Goal: Transaction & Acquisition: Purchase product/service

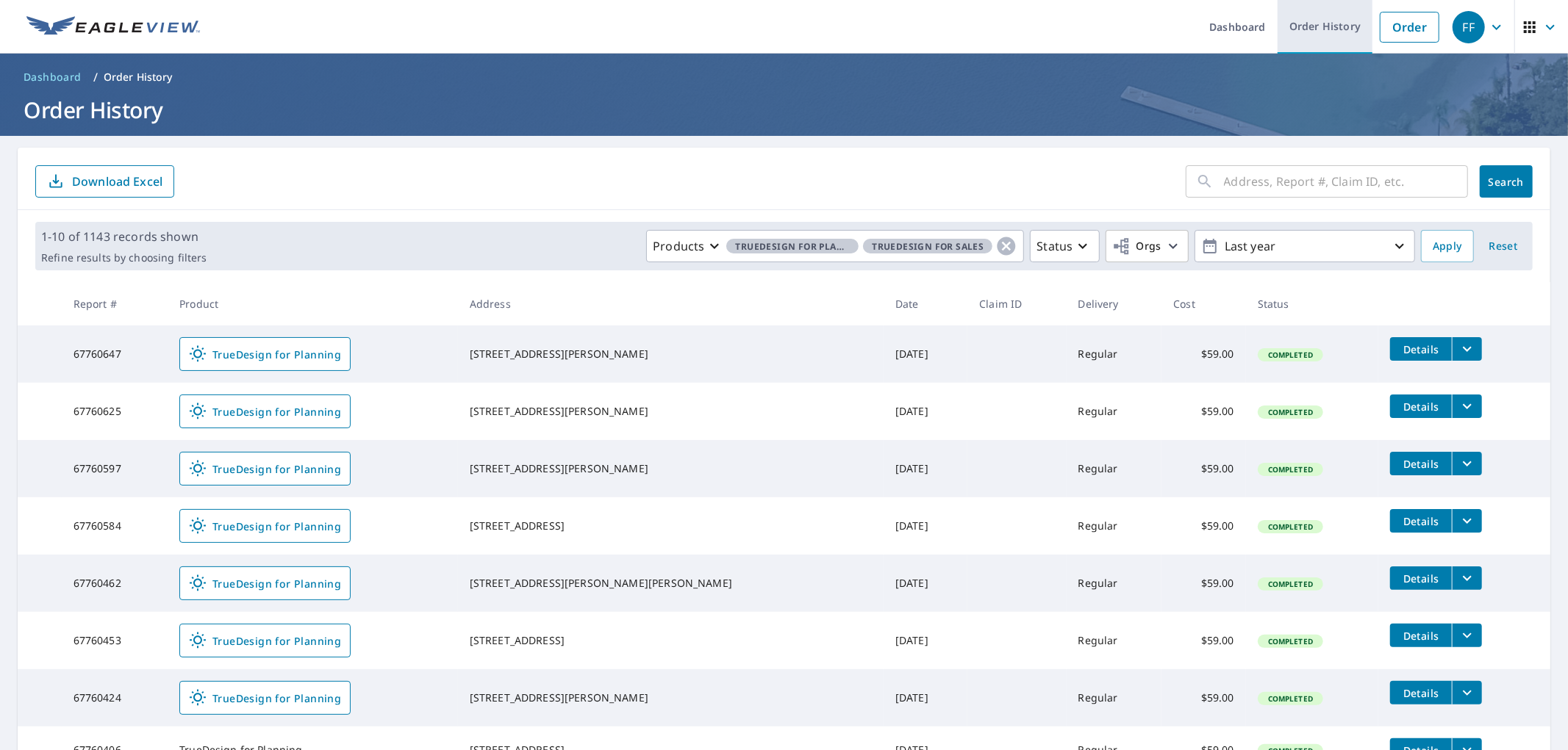
click at [882, 32] on link "Order History" at bounding box center [1325, 27] width 95 height 54
click at [882, 174] on input "text" at bounding box center [1345, 182] width 244 height 41
paste input "[STREET_ADDRESS]"
type input "[STREET_ADDRESS]"
click at [882, 163] on div "[STREET_ADDRESS] ​ Search Download Excel" at bounding box center [784, 179] width 1533 height 62
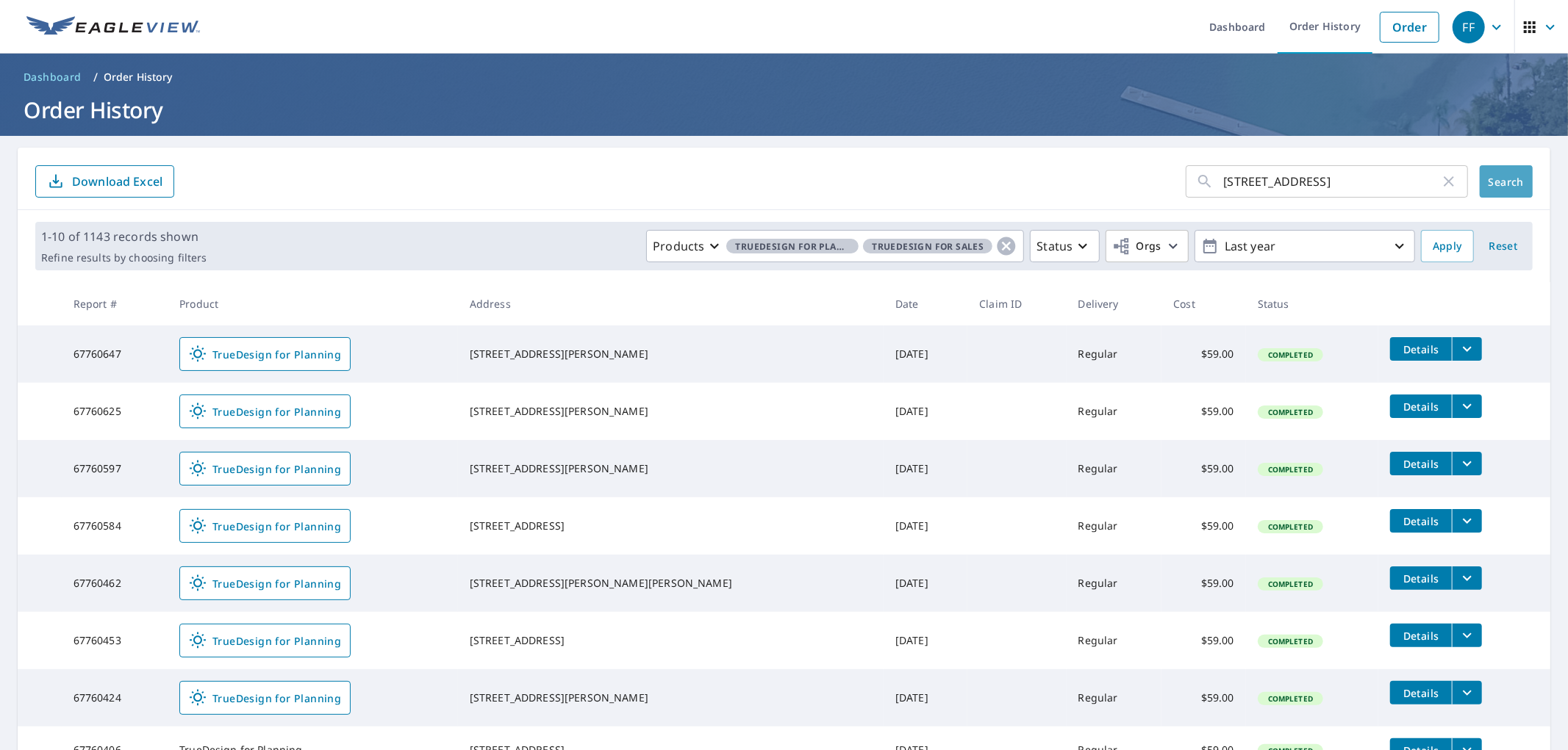
click at [882, 172] on button "Search" at bounding box center [1507, 182] width 53 height 32
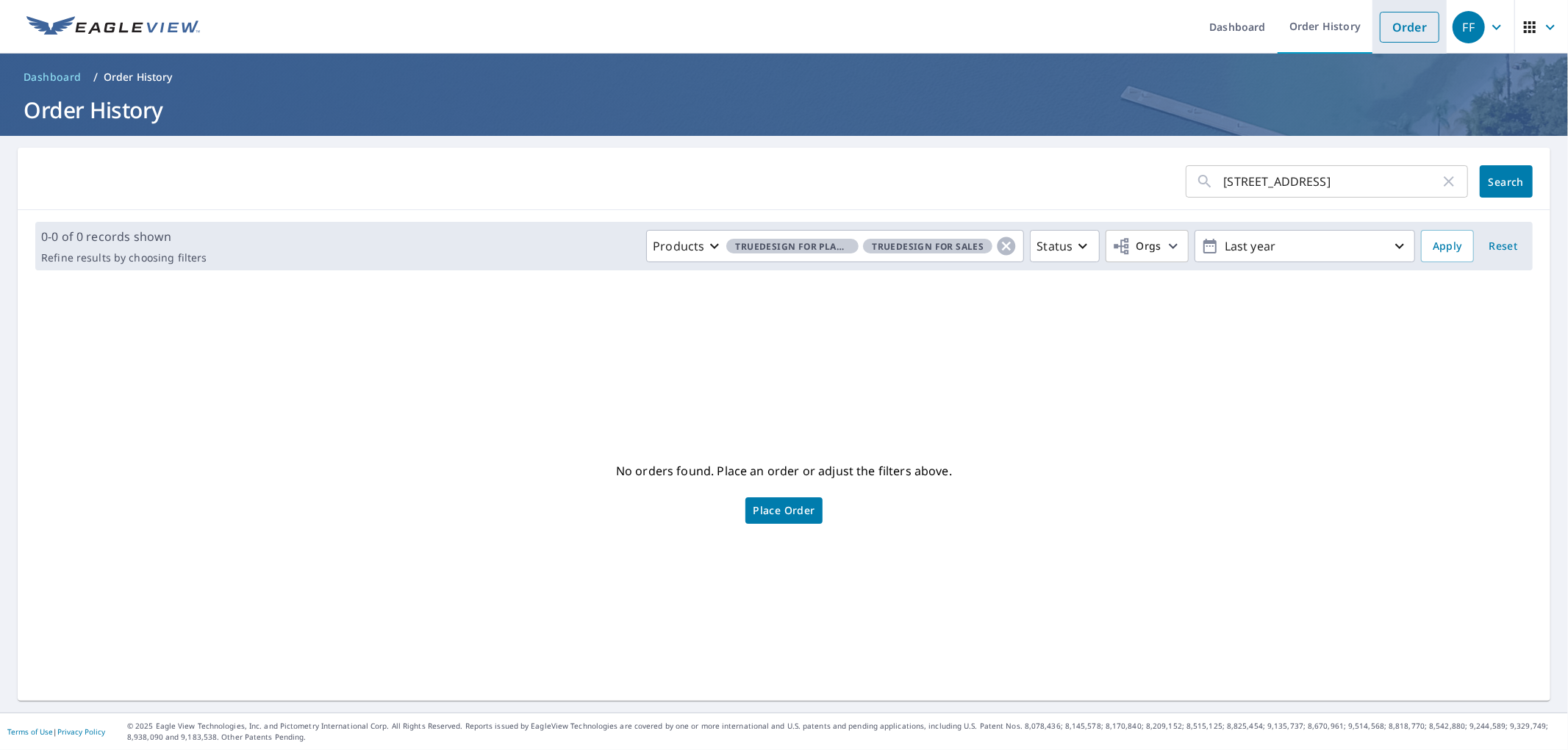
click at [882, 10] on li "Order" at bounding box center [1410, 27] width 74 height 54
click at [882, 32] on link "Order" at bounding box center [1409, 27] width 59 height 31
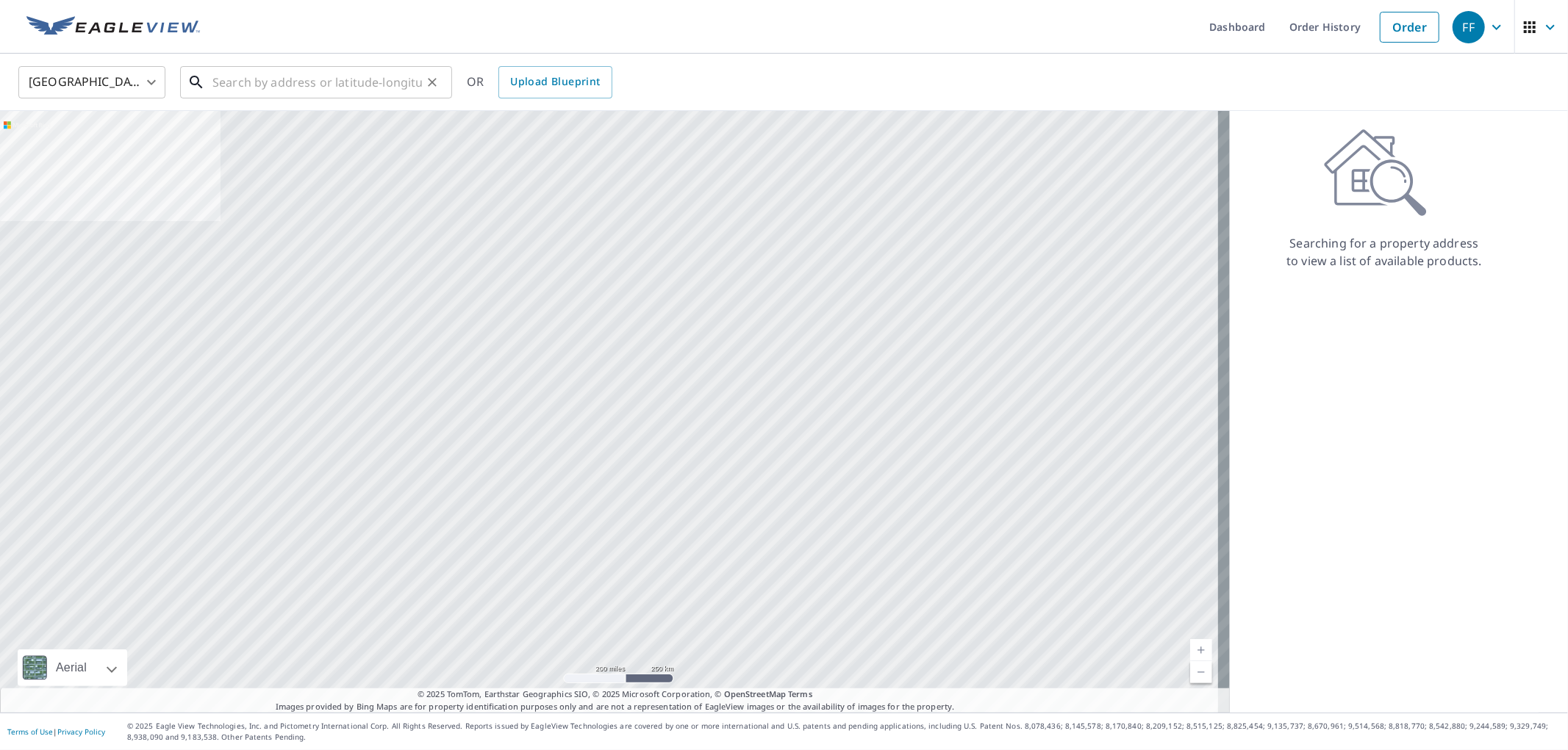
click at [302, 83] on input "text" at bounding box center [318, 82] width 209 height 41
paste input "[STREET_ADDRESS]"
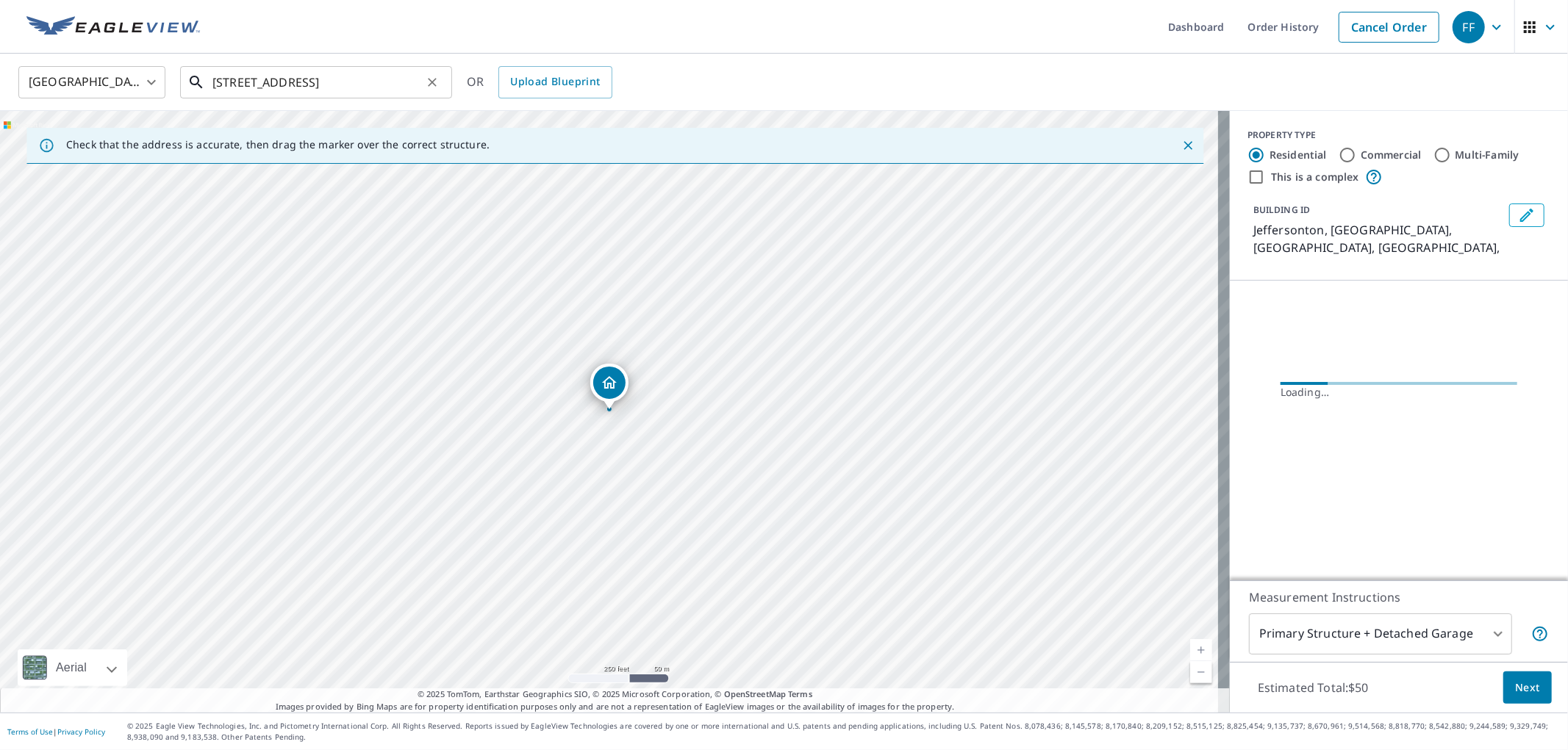
click at [412, 86] on input "[STREET_ADDRESS]" at bounding box center [318, 82] width 209 height 41
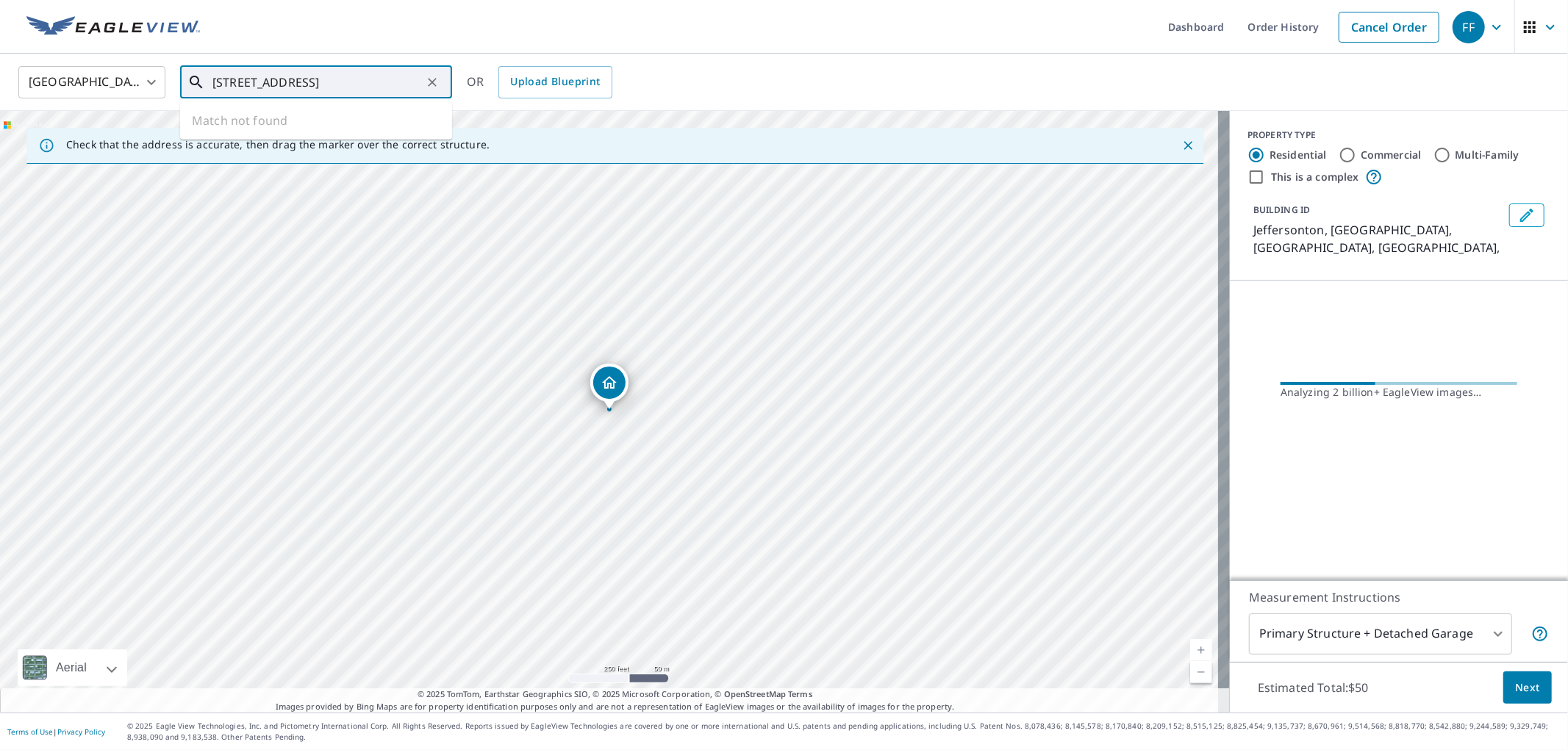
type input "[STREET_ADDRESS]"
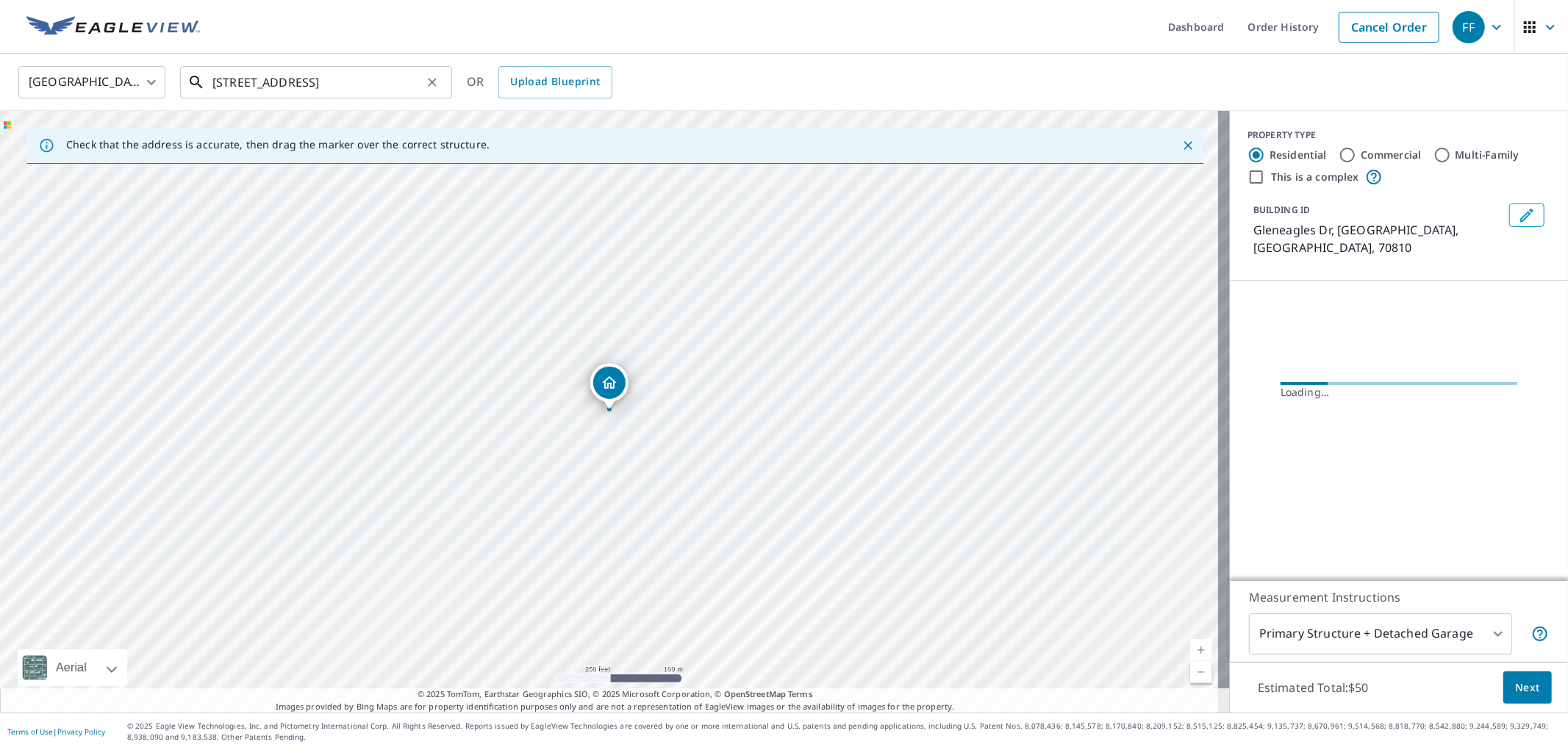
click at [367, 86] on input "[STREET_ADDRESS]" at bounding box center [318, 82] width 209 height 41
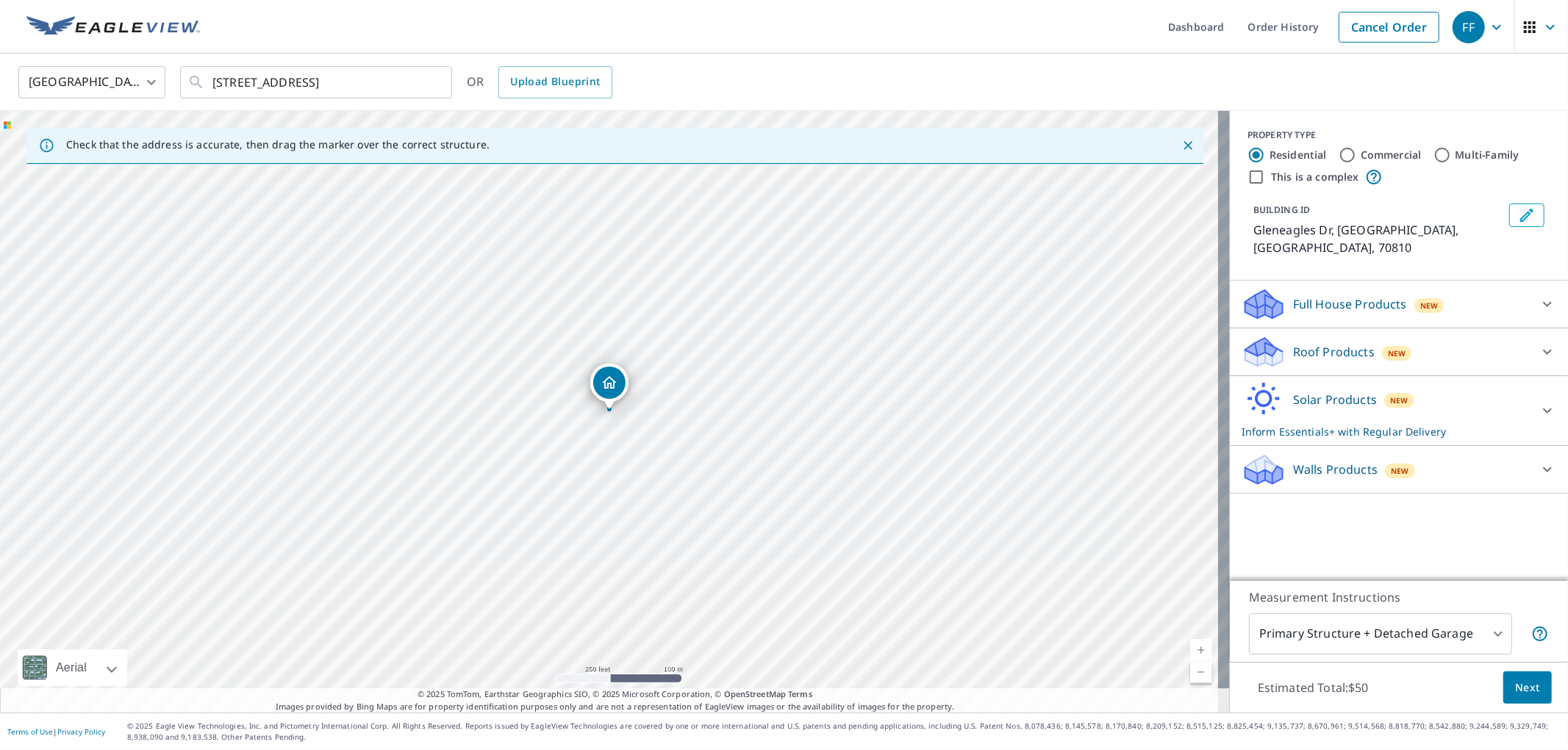
click at [882, 50] on ul "Dashboard Order History Cancel Order" at bounding box center [827, 27] width 1238 height 54
click at [882, 39] on ul "Dashboard Order History Cancel Order" at bounding box center [827, 27] width 1238 height 54
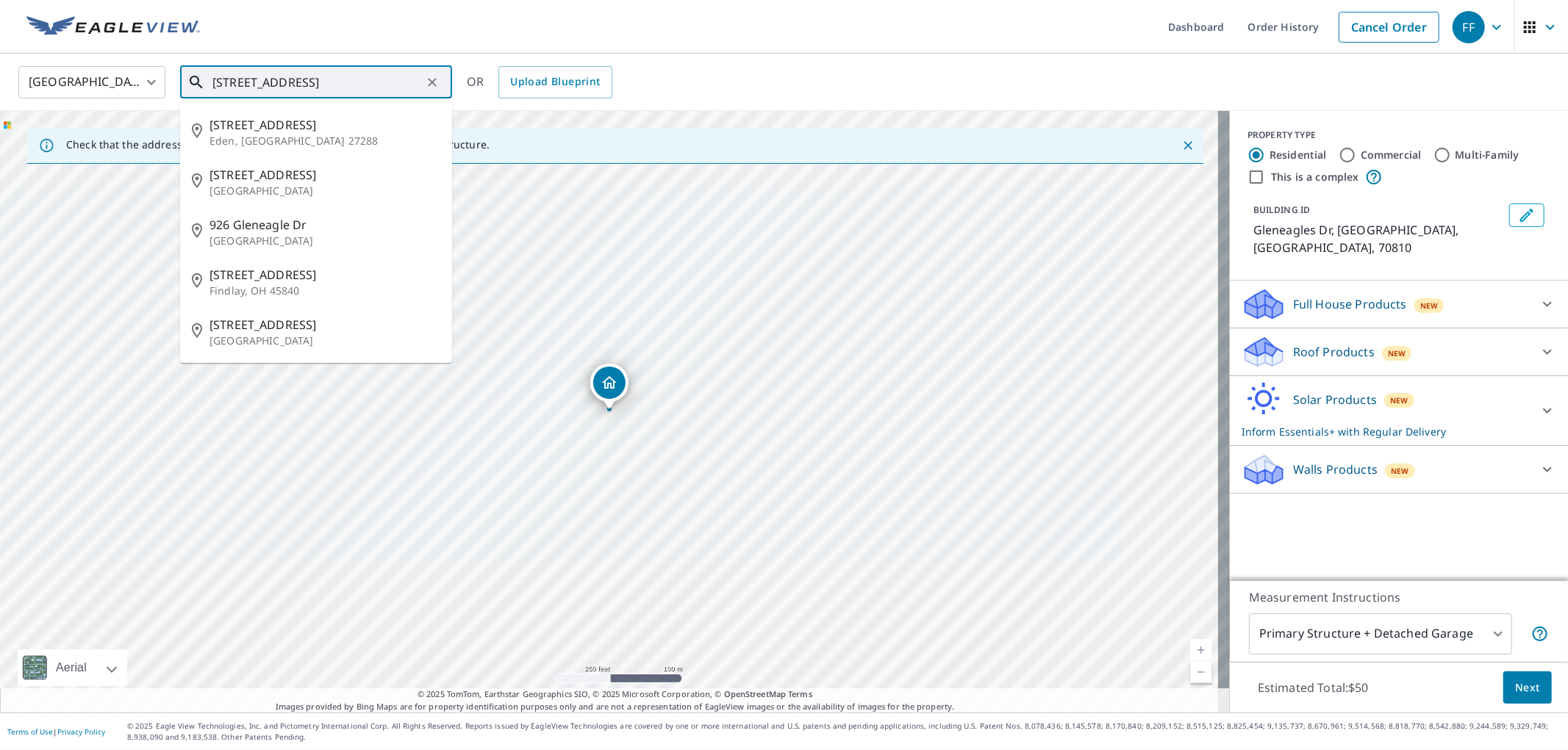
drag, startPoint x: 318, startPoint y: 92, endPoint x: 486, endPoint y: 39, distance: 176.2
click at [48, 76] on div "[GEOGRAPHIC_DATA] [GEOGRAPHIC_DATA] ​ 18332 Gleneagle Dr ​ [STREET_ADDRESS][PER…" at bounding box center [779, 82] width 1543 height 35
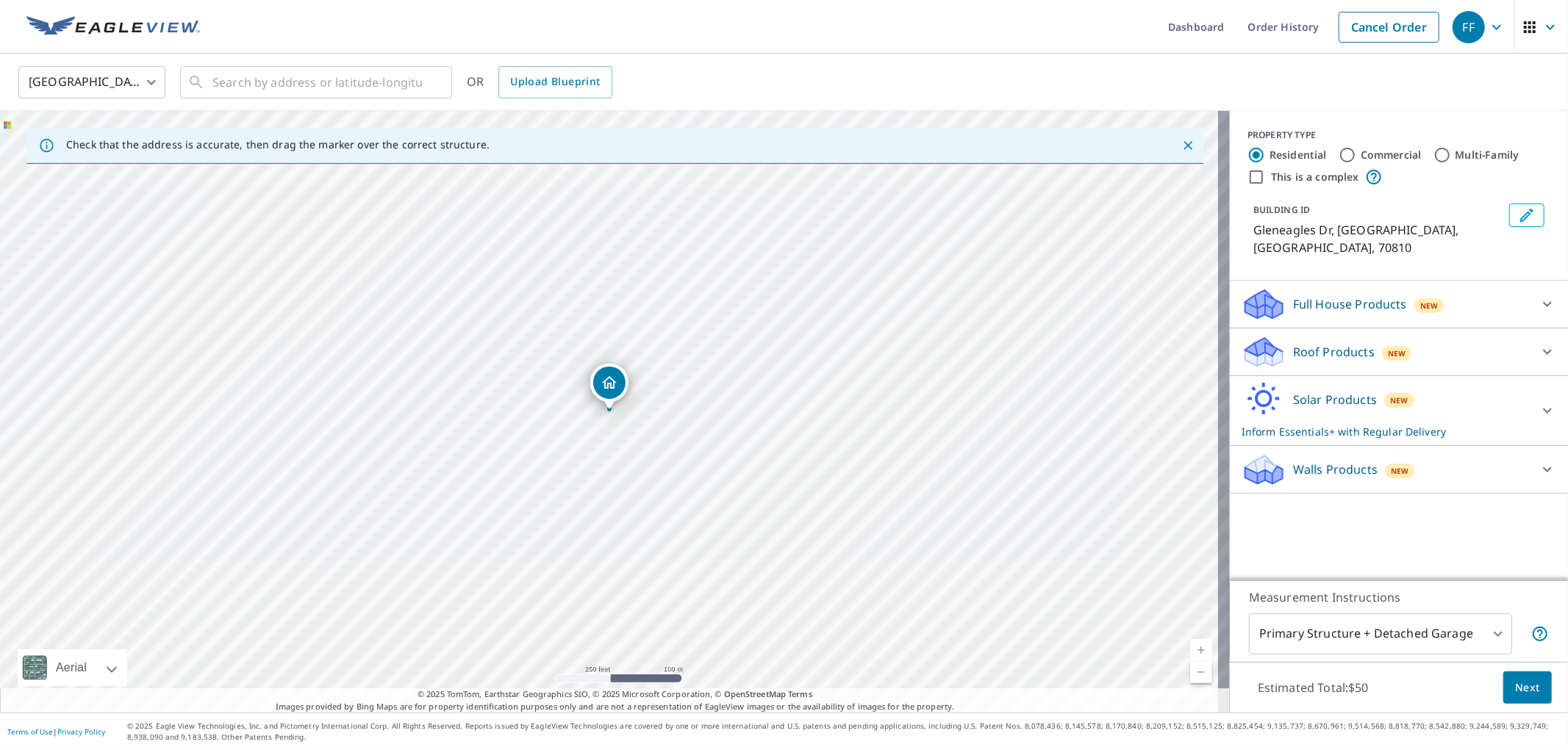
click at [133, 30] on img at bounding box center [114, 27] width 174 height 22
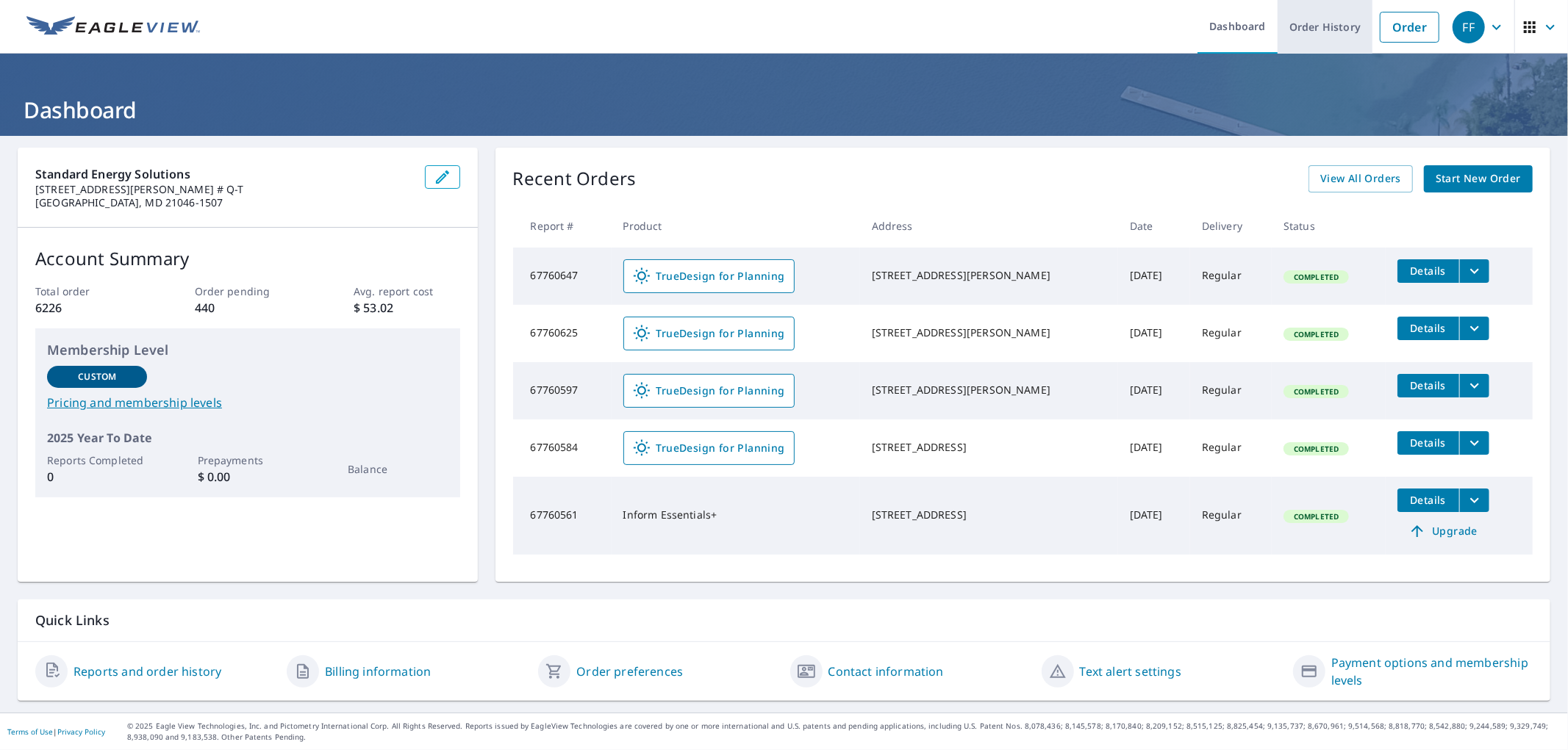
click at [882, 35] on link "Order History" at bounding box center [1325, 27] width 95 height 54
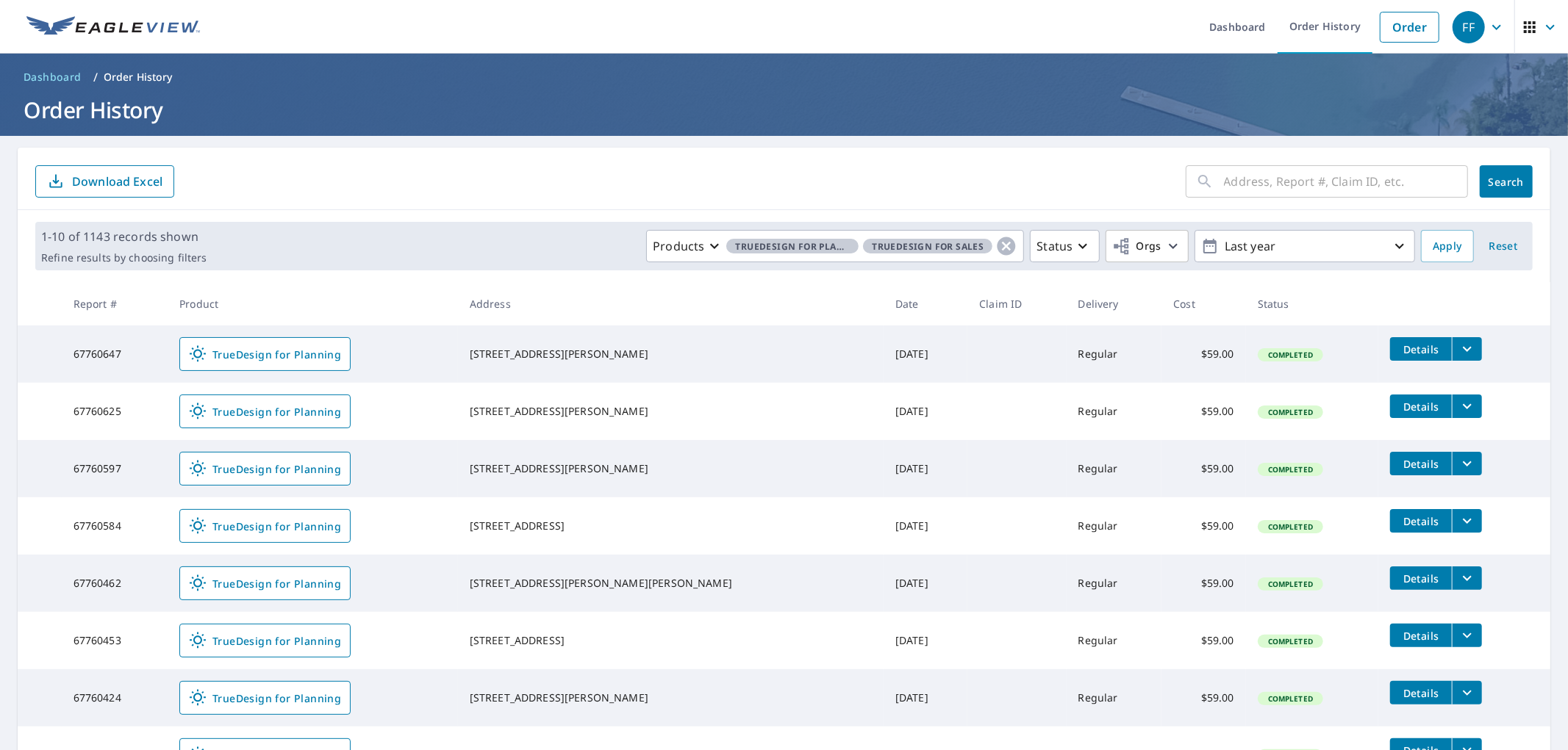
click at [882, 155] on div "​ Search Download Excel" at bounding box center [784, 179] width 1533 height 62
click at [882, 174] on input "text" at bounding box center [1345, 182] width 244 height 41
paste input "[STREET_ADDRESS][PERSON_NAME]"
type input "[STREET_ADDRESS][PERSON_NAME]"
click at [882, 180] on span "Search" at bounding box center [1506, 182] width 29 height 14
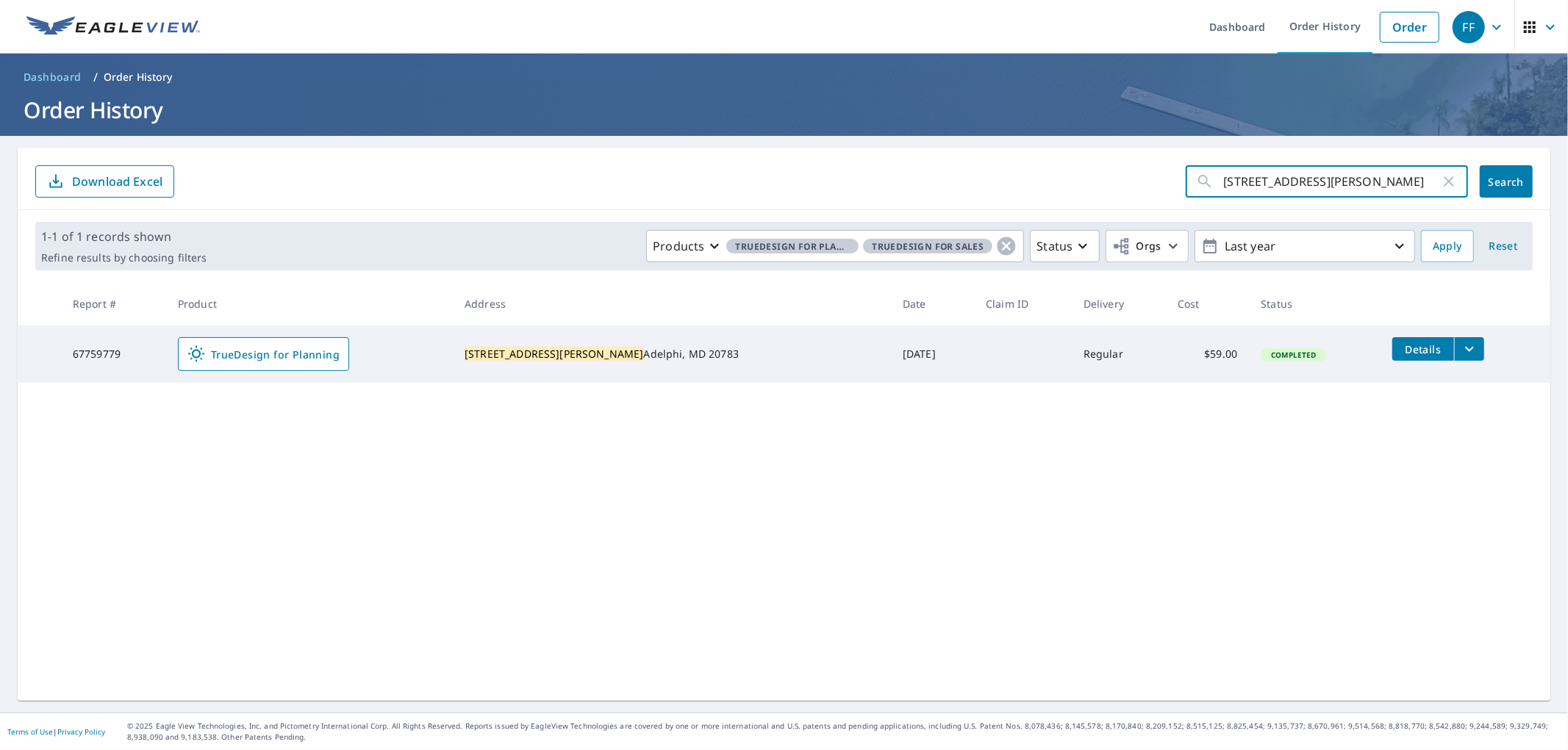
drag, startPoint x: 1338, startPoint y: 184, endPoint x: 888, endPoint y: 184, distance: 450.0
click at [863, 190] on form "[STREET_ADDRESS][PERSON_NAME] ​ Search Download Excel" at bounding box center [784, 182] width 1497 height 32
paste input "2204 Monocacy"
type input "[STREET_ADDRESS]"
click at [882, 187] on span "Search" at bounding box center [1506, 182] width 29 height 14
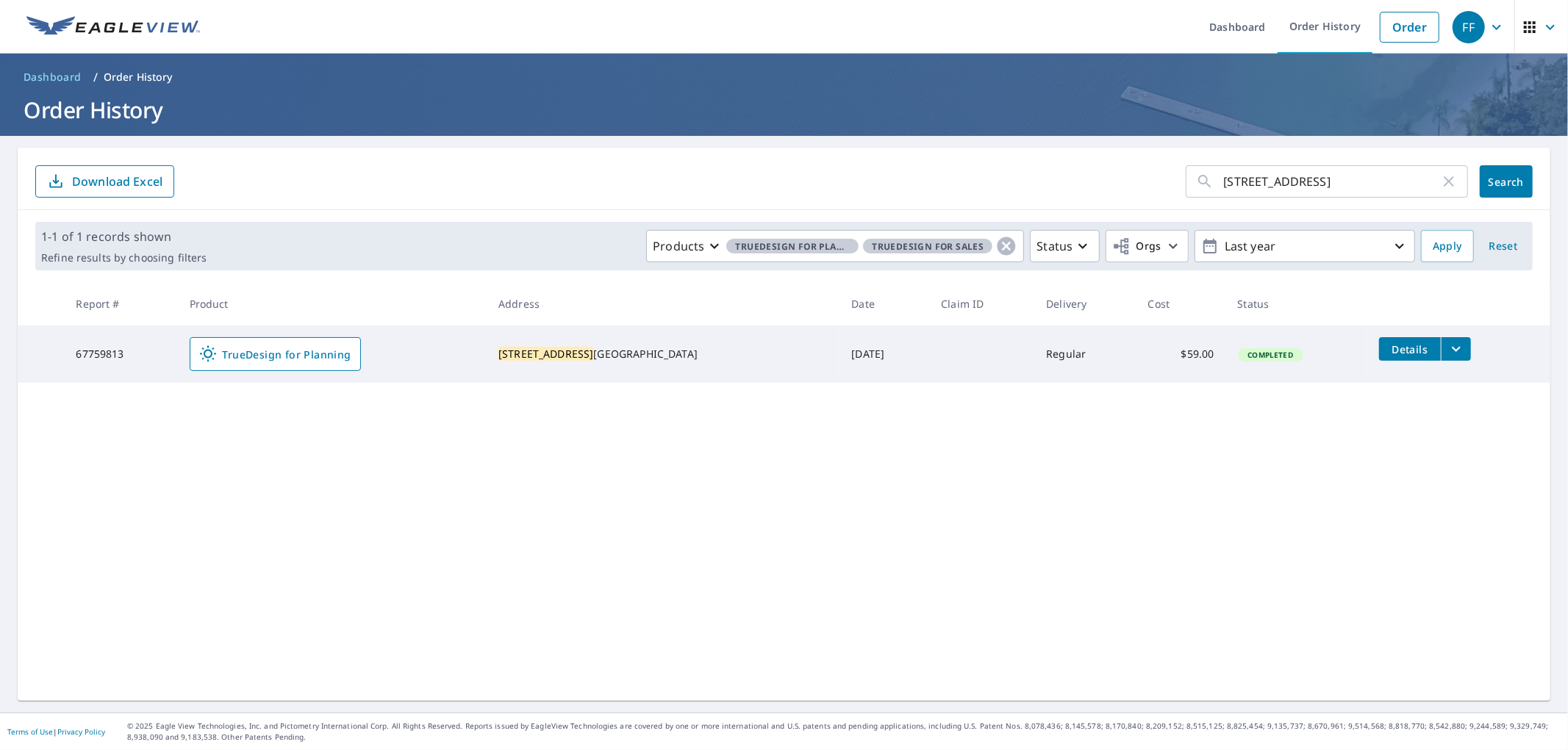
drag, startPoint x: 1377, startPoint y: 187, endPoint x: 994, endPoint y: 175, distance: 383.2
click at [882, 175] on form "[STREET_ADDRESS] ​ Search Download Excel" at bounding box center [784, 182] width 1497 height 32
paste input "[STREET_ADDRESS][PERSON_NAME]"
type input "[STREET_ADDRESS][PERSON_NAME]"
click at [882, 187] on span "Search" at bounding box center [1506, 182] width 29 height 14
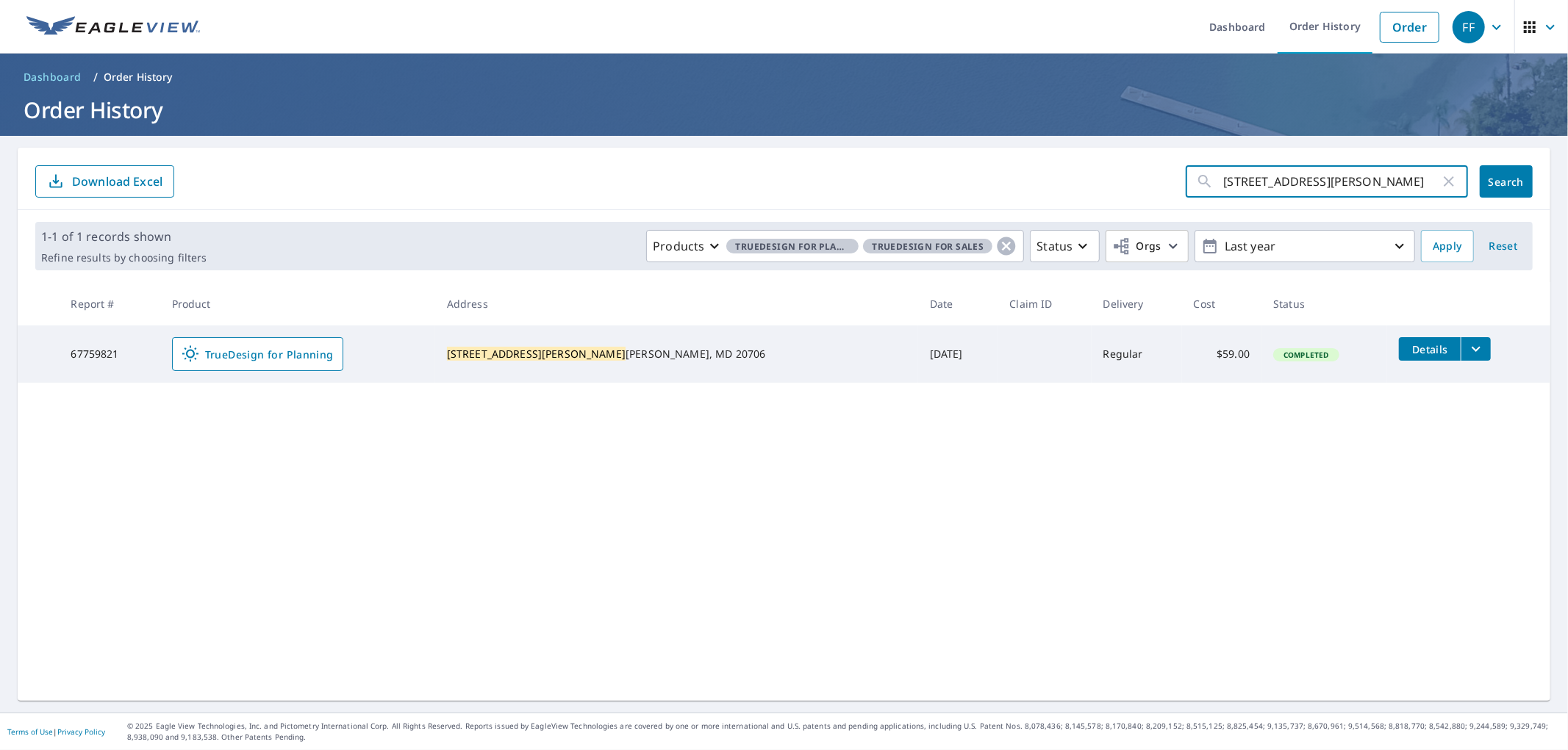
drag, startPoint x: 1405, startPoint y: 178, endPoint x: 1099, endPoint y: 184, distance: 306.1
click at [882, 184] on form "[STREET_ADDRESS][PERSON_NAME] ​ Search Download Excel" at bounding box center [784, 182] width 1497 height 32
paste input "[STREET_ADDRESS]"
type input "[STREET_ADDRESS]"
click at [882, 181] on span "Search" at bounding box center [1506, 182] width 29 height 14
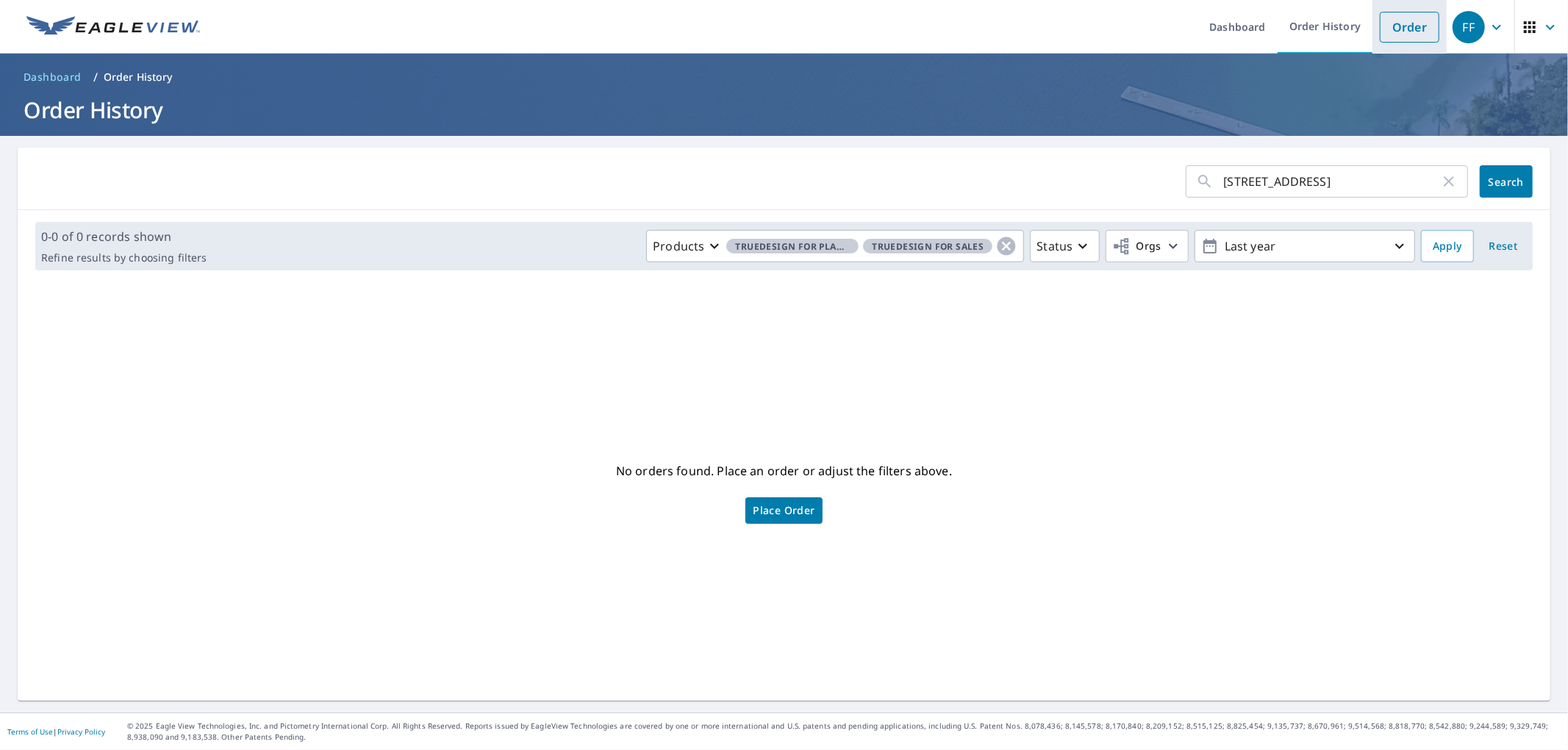
click at [882, 32] on link "Order" at bounding box center [1409, 27] width 59 height 31
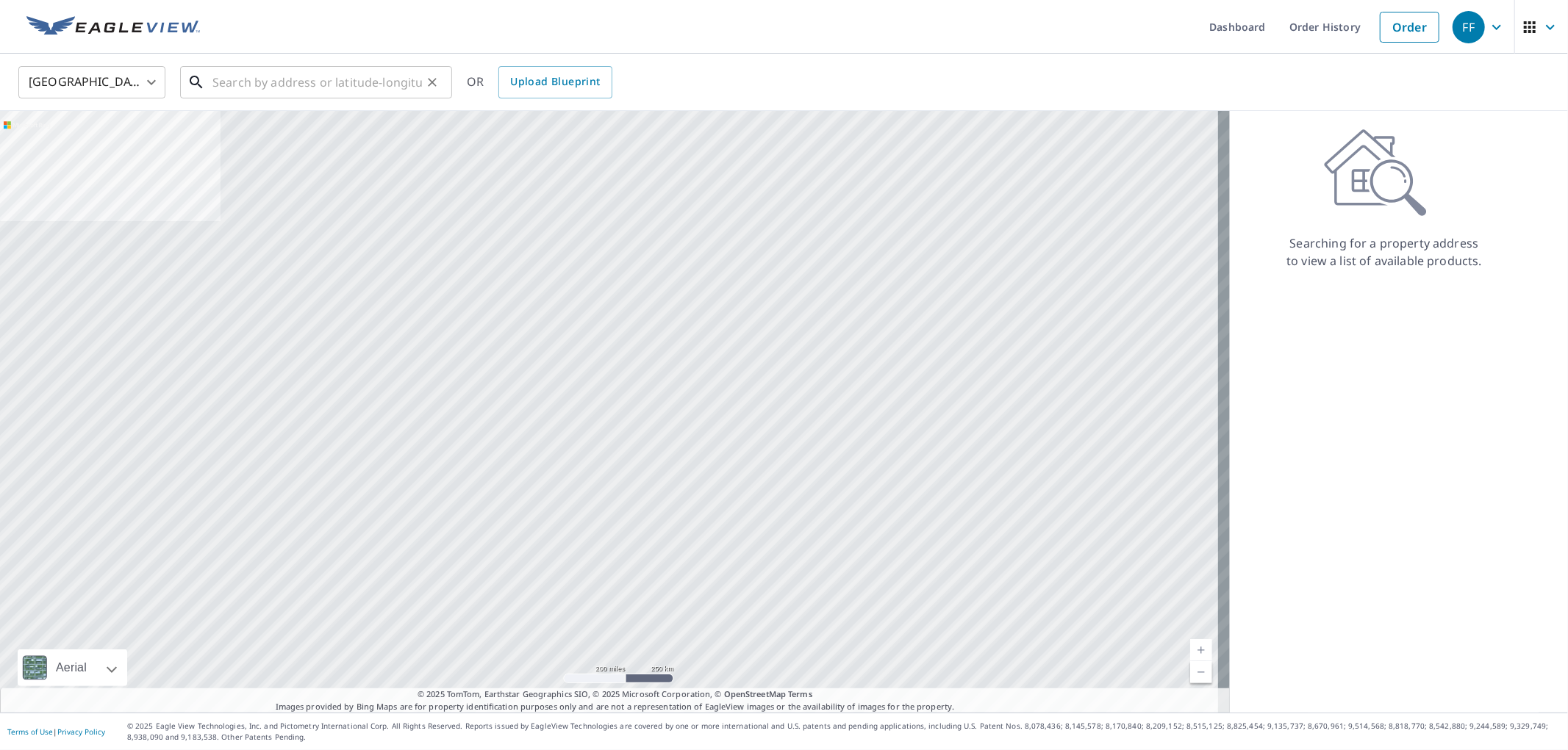
click at [362, 70] on input "text" at bounding box center [318, 82] width 209 height 41
paste input "[STREET_ADDRESS]"
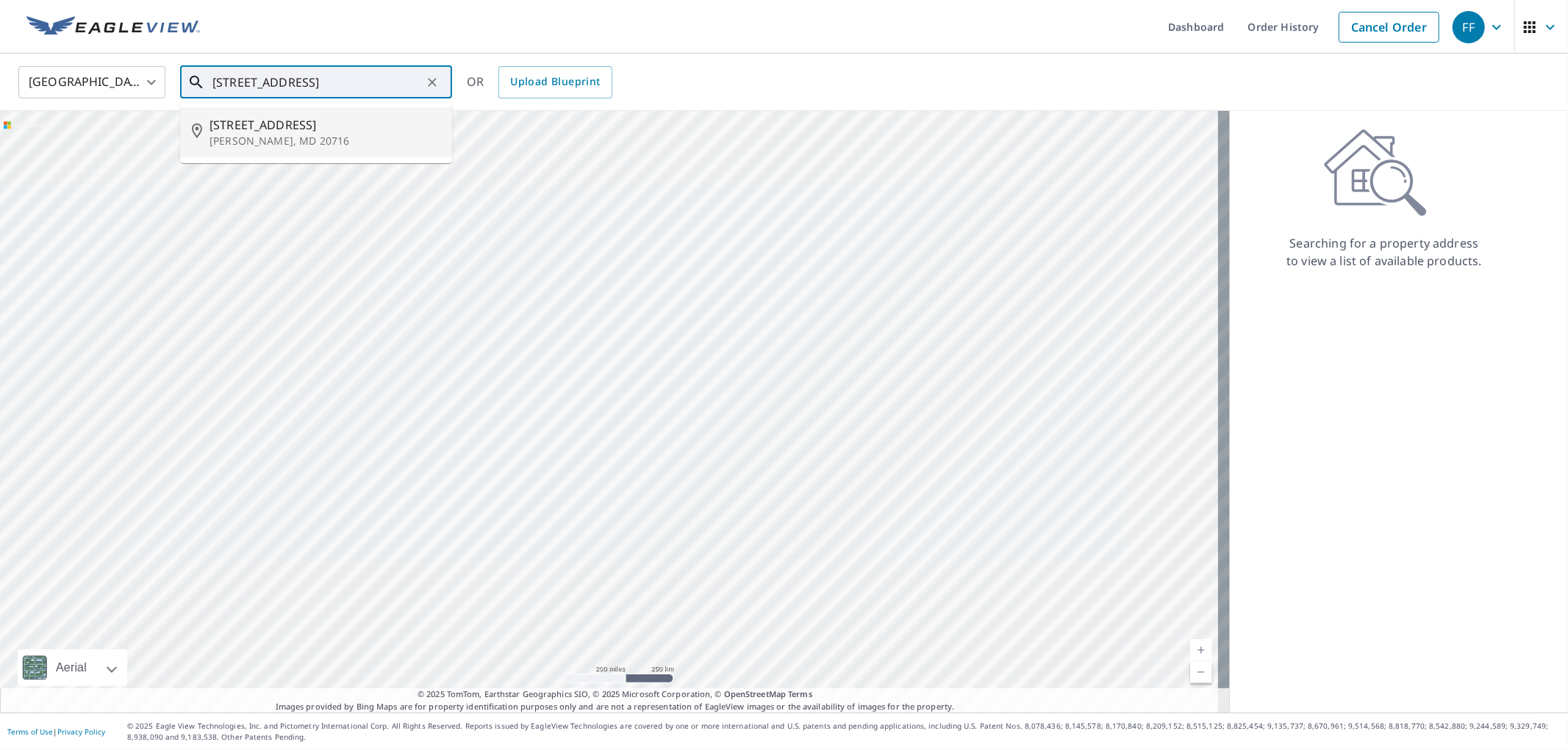
click at [353, 129] on span "[STREET_ADDRESS]" at bounding box center [325, 125] width 231 height 18
type input "[STREET_ADDRESS][PERSON_NAME]"
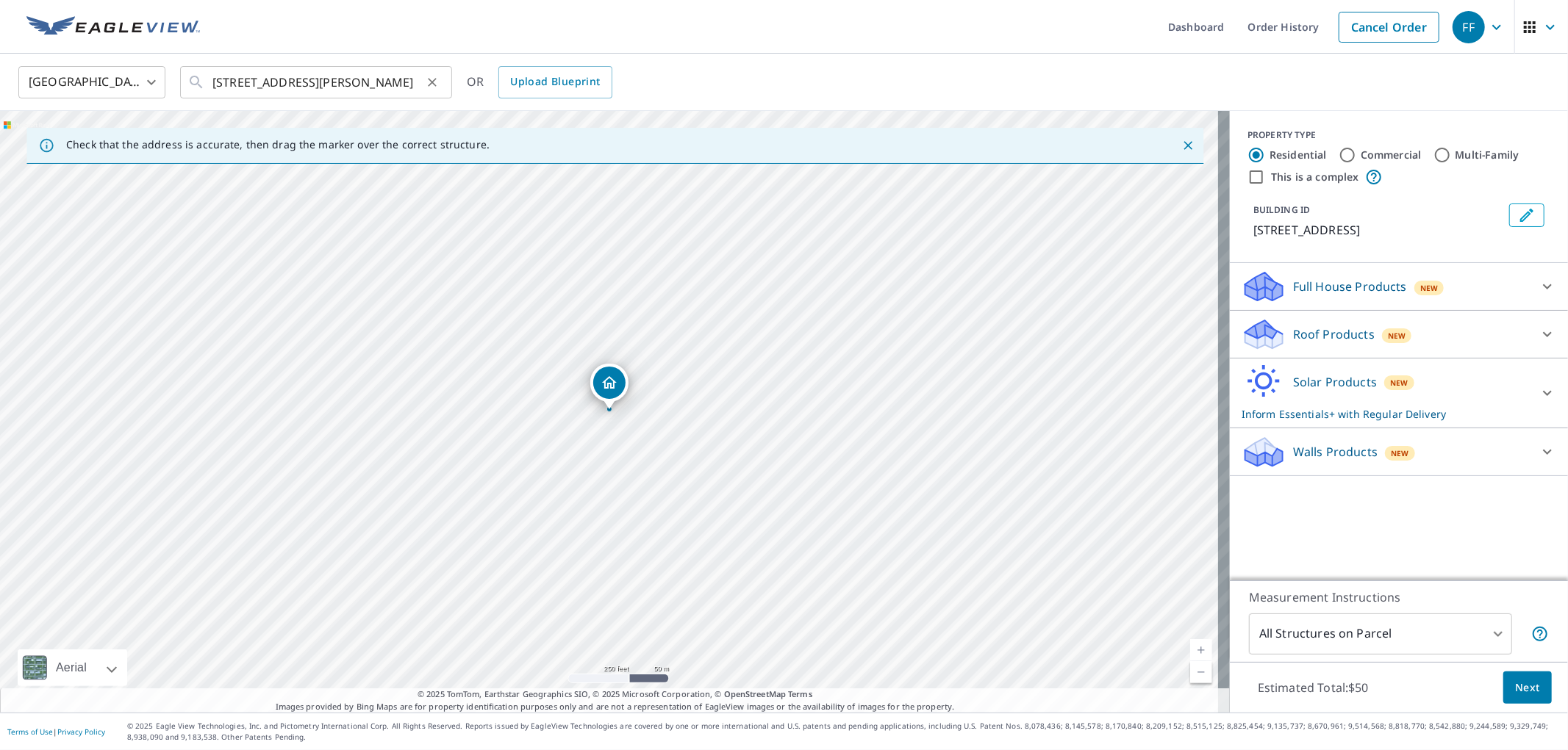
click at [436, 83] on icon "Clear" at bounding box center [432, 82] width 15 height 15
click at [358, 83] on input "text" at bounding box center [318, 82] width 209 height 41
paste input "[STREET_ADDRESS]"
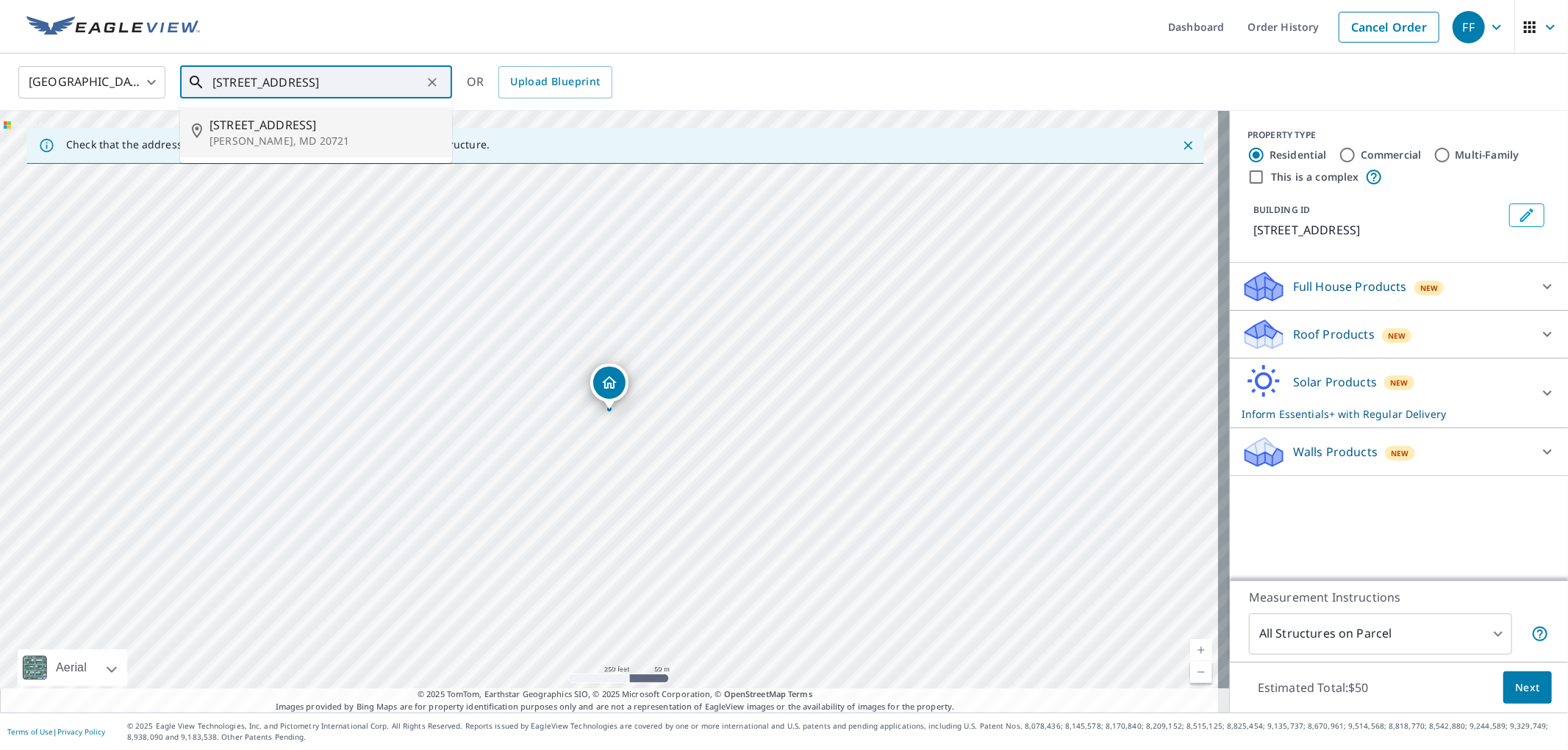
click at [339, 118] on span "[STREET_ADDRESS]" at bounding box center [325, 125] width 231 height 18
type input "[STREET_ADDRESS][PERSON_NAME]"
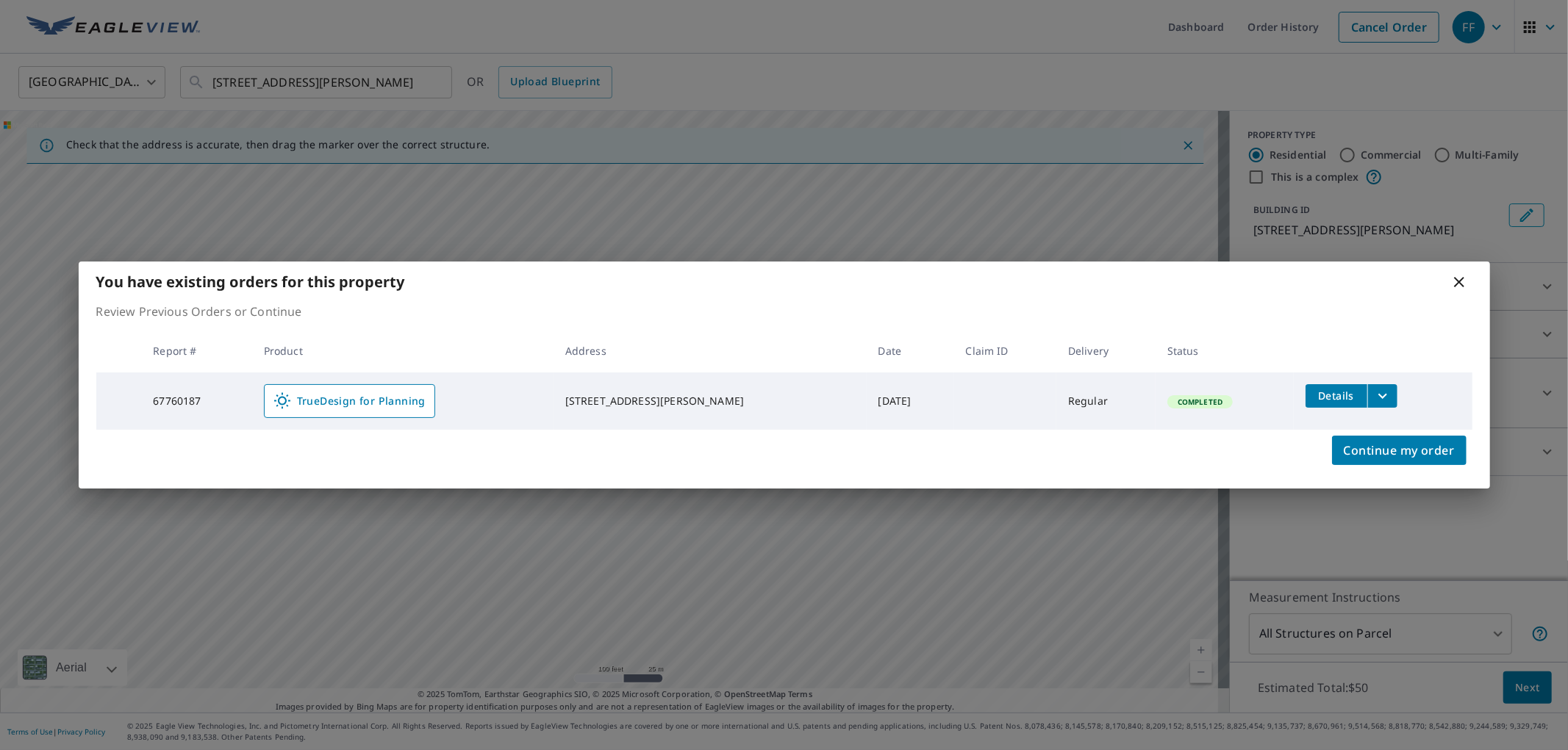
click at [882, 284] on icon at bounding box center [1459, 282] width 18 height 18
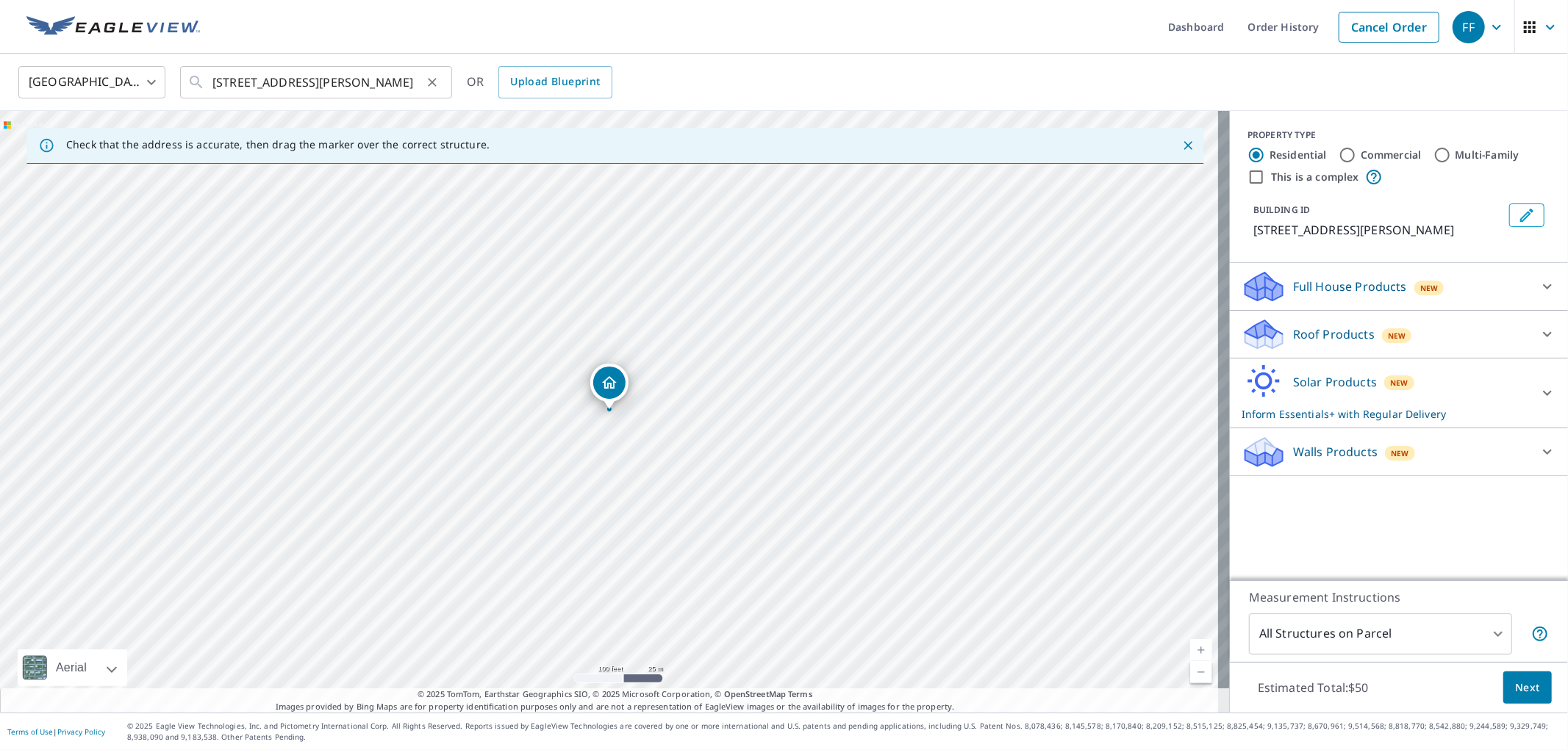
click at [430, 78] on icon "Clear" at bounding box center [432, 82] width 15 height 15
click at [356, 70] on input "text" at bounding box center [318, 82] width 209 height 41
paste input "[STREET_ADDRESS]"
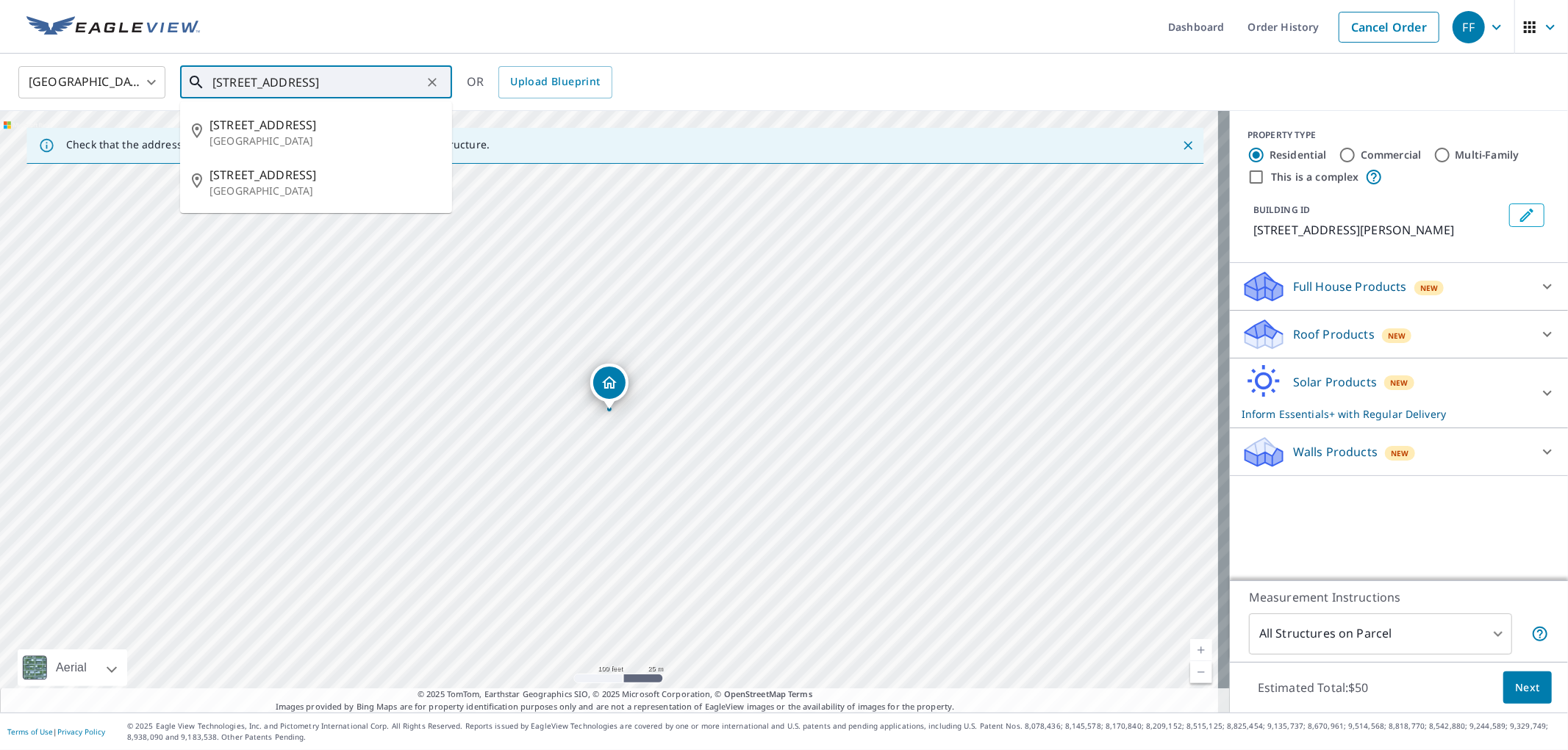
type input "[STREET_ADDRESS]"
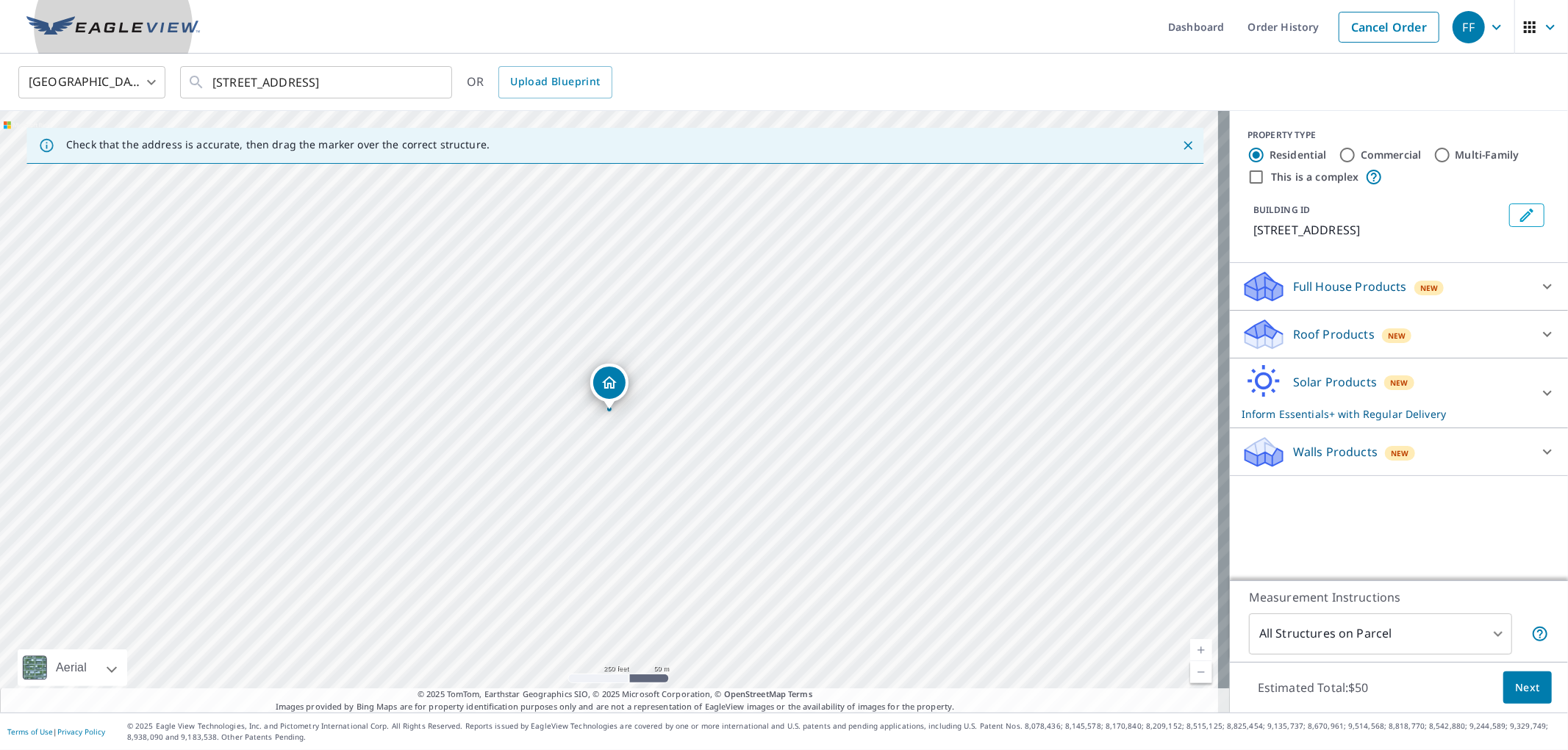
click at [150, 25] on img at bounding box center [114, 27] width 174 height 22
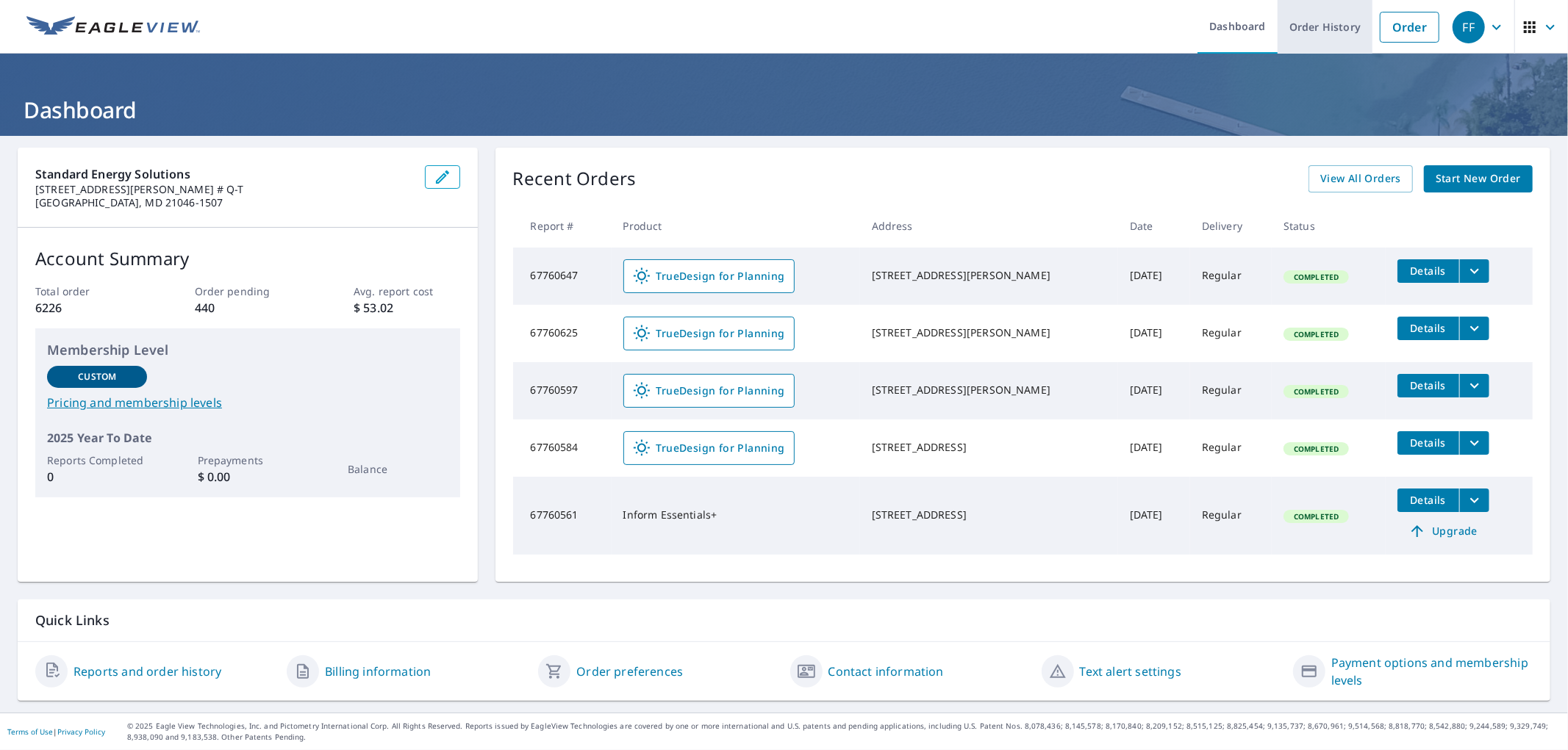
click at [882, 15] on link "Order History" at bounding box center [1325, 27] width 95 height 54
